Goal: Task Accomplishment & Management: Manage account settings

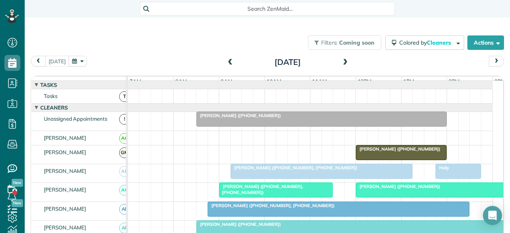
scroll to position [3, 3]
click at [341, 62] on span at bounding box center [345, 62] width 9 height 7
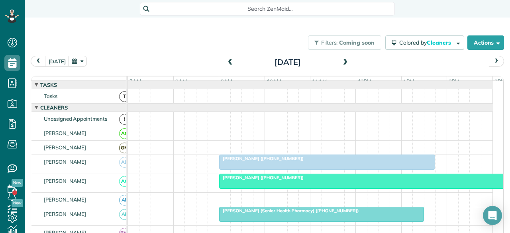
click at [341, 62] on span at bounding box center [345, 62] width 9 height 7
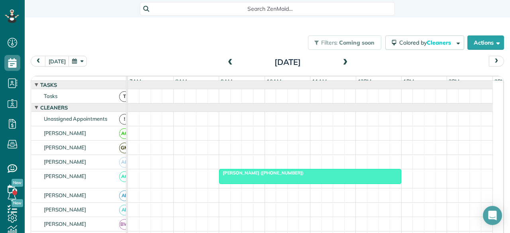
click at [341, 62] on span at bounding box center [345, 62] width 9 height 7
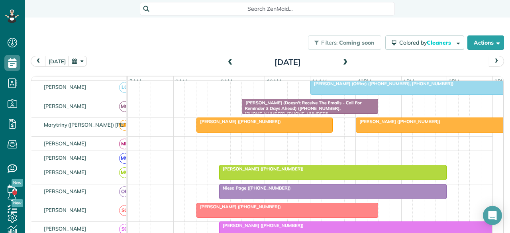
scroll to position [438, 0]
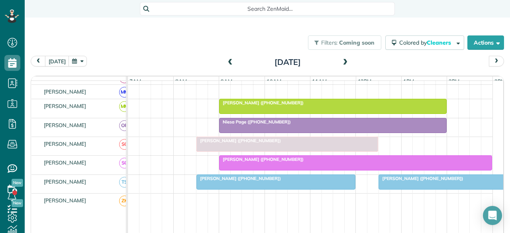
drag, startPoint x: 247, startPoint y: 184, endPoint x: 230, endPoint y: 151, distance: 37.0
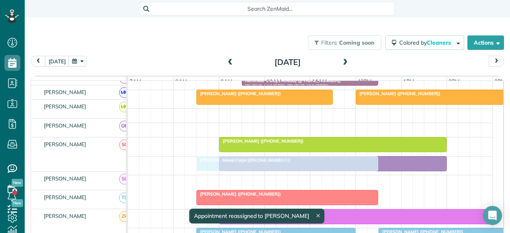
scroll to position [0, 0]
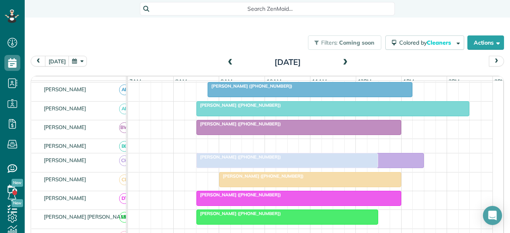
drag, startPoint x: 223, startPoint y: 146, endPoint x: 227, endPoint y: 159, distance: 13.7
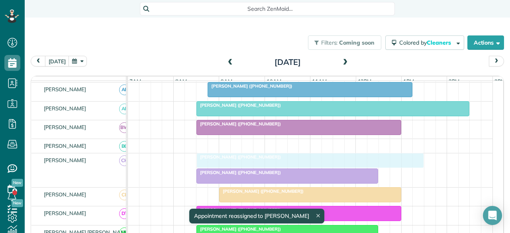
drag, startPoint x: 237, startPoint y: 162, endPoint x: 242, endPoint y: 162, distance: 4.8
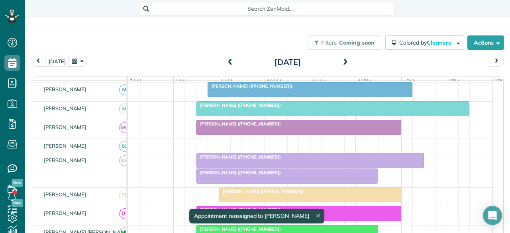
click at [242, 160] on span "[PERSON_NAME] ([PHONE_NUMBER])" at bounding box center [238, 157] width 85 height 6
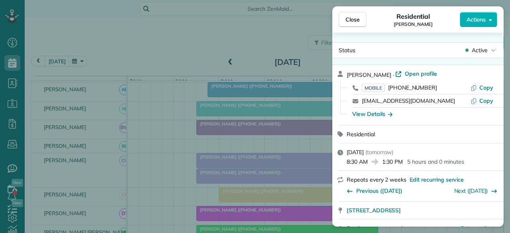
click at [483, 50] on span "Active" at bounding box center [479, 50] width 16 height 8
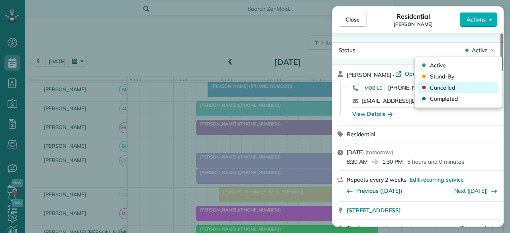
click at [451, 86] on span "Cancelled" at bounding box center [442, 88] width 25 height 8
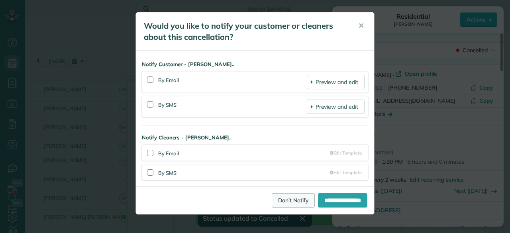
drag, startPoint x: 275, startPoint y: 203, endPoint x: 280, endPoint y: 198, distance: 6.5
click at [275, 203] on link "Don't Notify" at bounding box center [292, 200] width 43 height 14
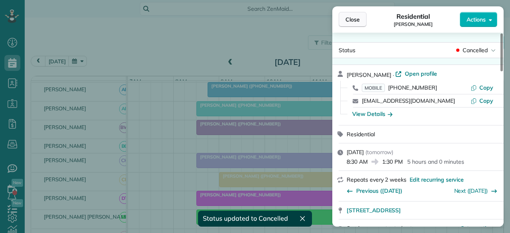
click at [355, 21] on span "Close" at bounding box center [352, 20] width 14 height 8
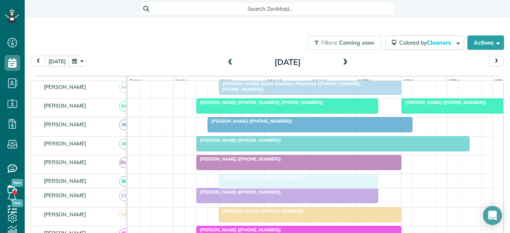
drag, startPoint x: 271, startPoint y: 122, endPoint x: 268, endPoint y: 183, distance: 60.6
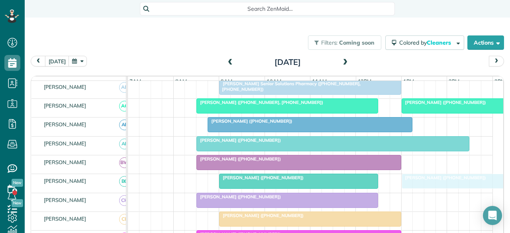
drag, startPoint x: 425, startPoint y: 122, endPoint x: 424, endPoint y: 179, distance: 57.3
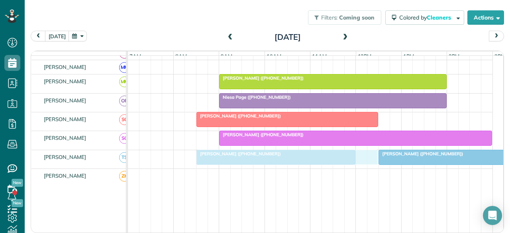
drag, startPoint x: 240, startPoint y: 74, endPoint x: 239, endPoint y: 157, distance: 82.4
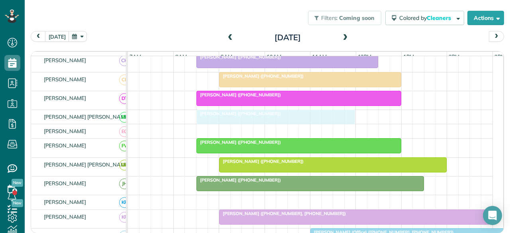
drag, startPoint x: 237, startPoint y: 178, endPoint x: 240, endPoint y: 119, distance: 58.6
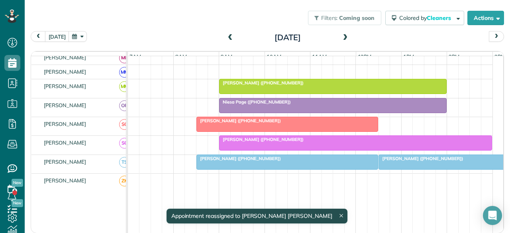
click at [413, 164] on div at bounding box center [458, 162] width 158 height 14
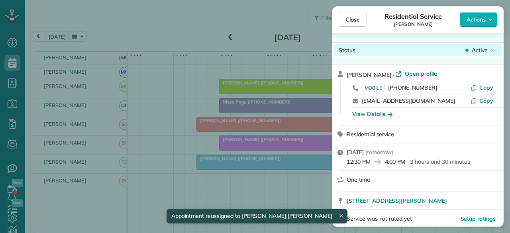
click at [482, 53] on span "Active" at bounding box center [479, 50] width 16 height 8
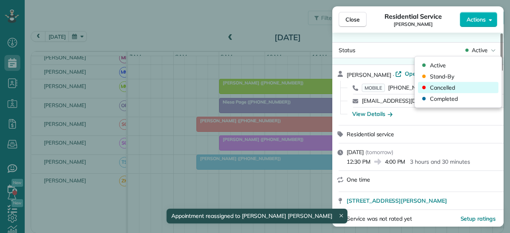
click at [464, 87] on div "Cancelled" at bounding box center [458, 87] width 80 height 11
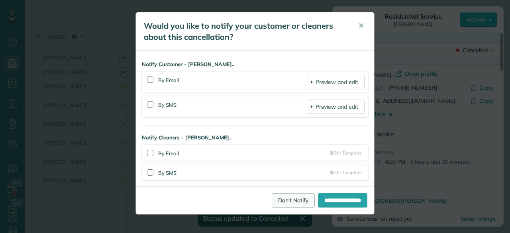
click at [291, 193] on link "Don't Notify" at bounding box center [292, 200] width 43 height 14
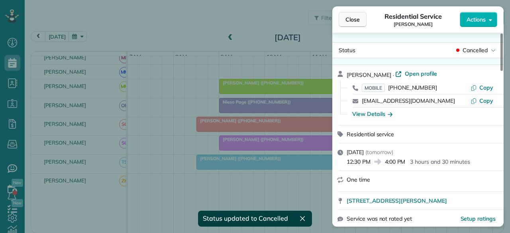
click at [358, 19] on span "Close" at bounding box center [352, 20] width 14 height 8
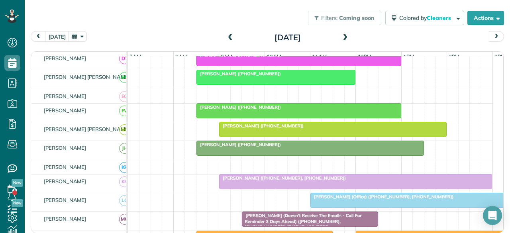
scroll to position [190, 0]
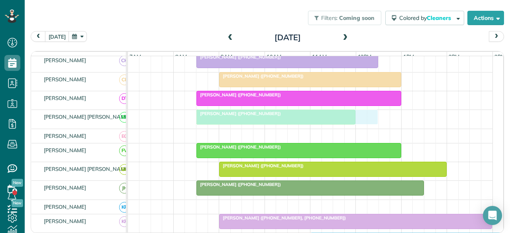
drag, startPoint x: 219, startPoint y: 165, endPoint x: 221, endPoint y: 127, distance: 38.6
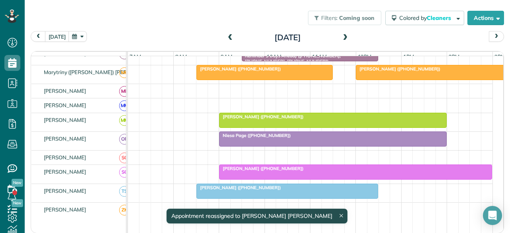
scroll to position [429, 0]
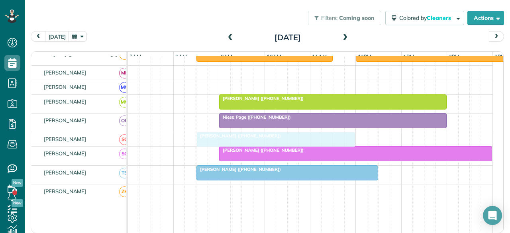
drag, startPoint x: 219, startPoint y: 134, endPoint x: 218, endPoint y: 141, distance: 6.4
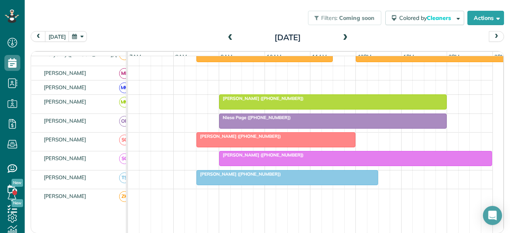
scroll to position [382, 0]
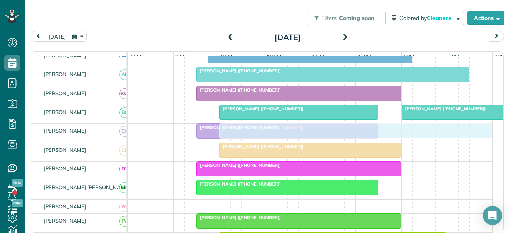
drag, startPoint x: 238, startPoint y: 175, endPoint x: 232, endPoint y: 130, distance: 45.3
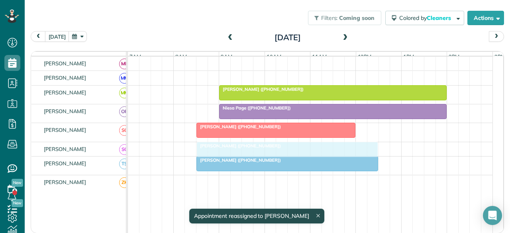
drag, startPoint x: 216, startPoint y: 155, endPoint x: 223, endPoint y: 147, distance: 10.7
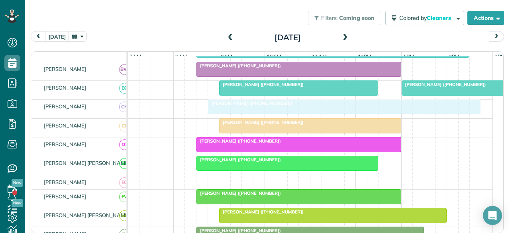
drag, startPoint x: 293, startPoint y: 110, endPoint x: 287, endPoint y: 110, distance: 6.4
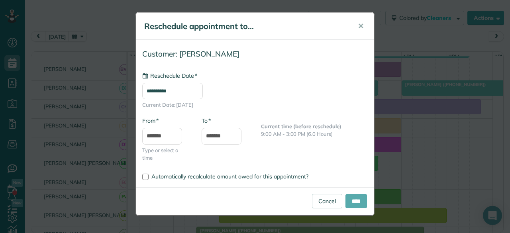
type input "**********"
click at [354, 200] on input "****" at bounding box center [355, 201] width 21 height 14
